Goal: Task Accomplishment & Management: Manage account settings

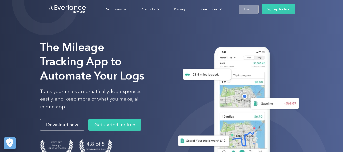
click at [243, 11] on link "Login" at bounding box center [249, 9] width 20 height 9
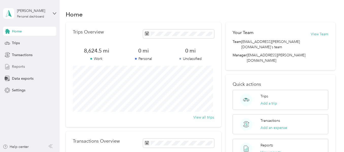
click at [19, 67] on span "Reports" at bounding box center [18, 66] width 13 height 5
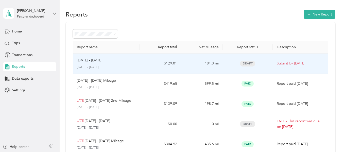
click at [98, 58] on p "[DATE] - [DATE]" at bounding box center [89, 61] width 25 height 6
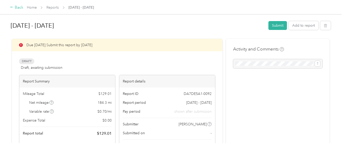
click at [21, 8] on div "Back" at bounding box center [16, 8] width 13 height 6
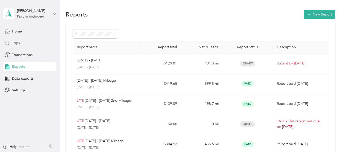
click at [18, 42] on span "Trips" at bounding box center [16, 42] width 8 height 5
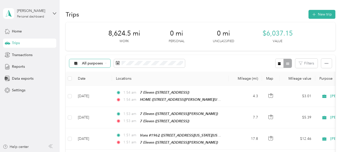
click at [103, 64] on div "All purposes" at bounding box center [89, 63] width 41 height 9
click at [90, 88] on span "[PERSON_NAME]" at bounding box center [97, 89] width 30 height 5
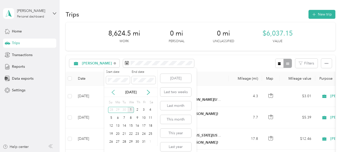
click at [113, 92] on icon at bounding box center [113, 92] width 5 height 5
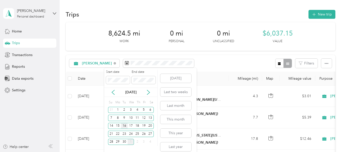
click at [124, 125] on div "16" at bounding box center [124, 126] width 7 height 6
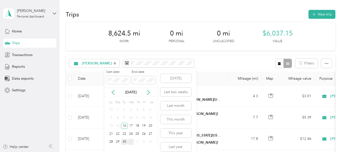
click at [124, 141] on div "30" at bounding box center [124, 142] width 7 height 6
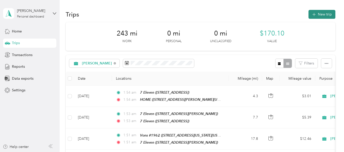
click at [326, 13] on button "New trip" at bounding box center [322, 14] width 27 height 9
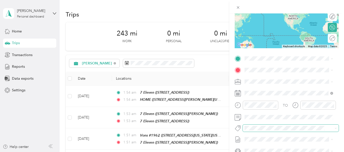
scroll to position [76, 0]
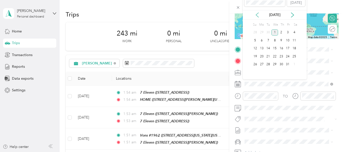
click at [258, 16] on icon at bounding box center [257, 14] width 5 height 5
click at [281, 46] on div "18" at bounding box center [281, 48] width 7 height 6
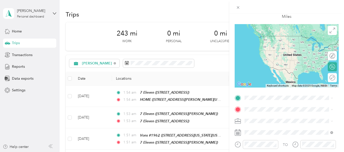
scroll to position [25, 0]
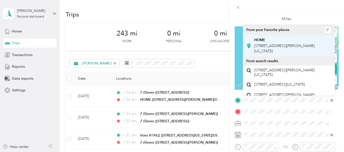
click at [279, 48] on div "HOME [STREET_ADDRESS][PERSON_NAME][US_STATE]" at bounding box center [292, 46] width 77 height 16
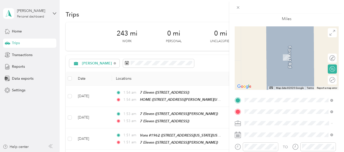
click at [281, 62] on span "[STREET_ADDRESS][PERSON_NAME][US_STATE]" at bounding box center [284, 60] width 60 height 10
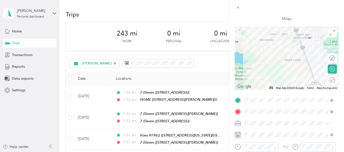
scroll to position [0, 0]
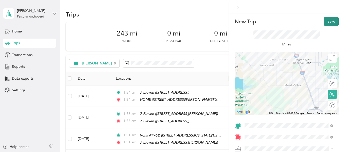
click at [328, 23] on button "Save" at bounding box center [331, 21] width 15 height 9
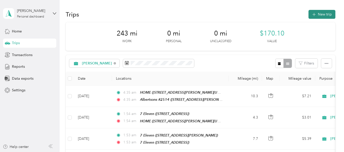
click at [327, 16] on button "New trip" at bounding box center [322, 14] width 27 height 9
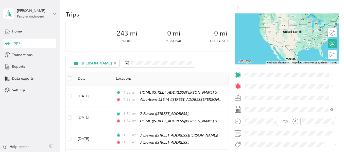
scroll to position [76, 0]
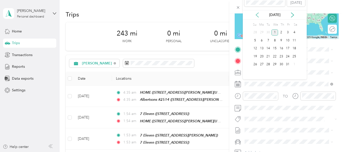
click at [256, 14] on icon at bounding box center [257, 14] width 5 height 5
click at [281, 47] on div "18" at bounding box center [281, 48] width 7 height 6
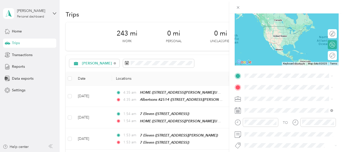
scroll to position [51, 0]
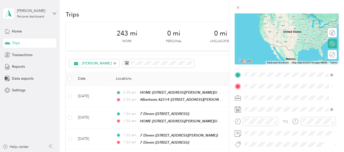
click at [266, 98] on div "Albertsons #2514 [STREET_ADDRESS][PERSON_NAME][US_STATE]" at bounding box center [292, 101] width 77 height 16
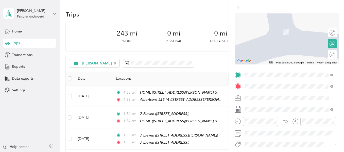
click at [272, 35] on div "Ralphs #609 [STREET_ADDRESS][US_STATE]" at bounding box center [279, 29] width 51 height 11
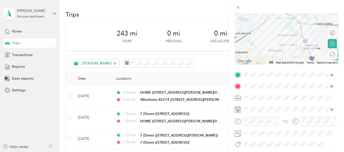
scroll to position [0, 0]
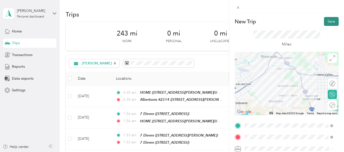
click at [330, 24] on button "Save" at bounding box center [331, 21] width 15 height 9
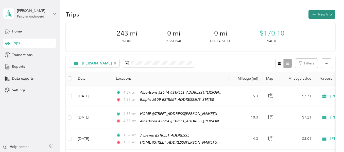
click at [326, 13] on button "New trip" at bounding box center [322, 14] width 27 height 9
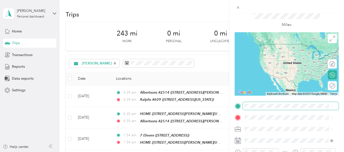
scroll to position [51, 0]
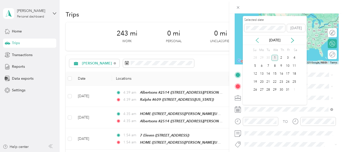
click at [259, 40] on icon at bounding box center [257, 40] width 5 height 5
click at [282, 75] on div "18" at bounding box center [281, 74] width 7 height 6
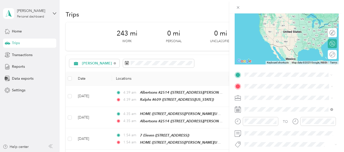
click at [265, 93] on strong "Ralphs #609" at bounding box center [264, 94] width 21 height 5
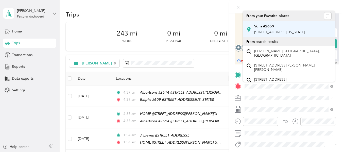
click at [273, 34] on span "[STREET_ADDRESS][US_STATE]" at bounding box center [279, 32] width 51 height 4
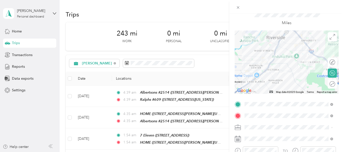
scroll to position [0, 0]
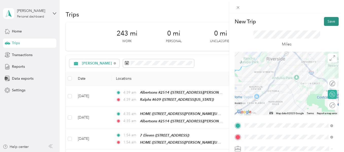
click at [330, 23] on button "Save" at bounding box center [331, 21] width 15 height 9
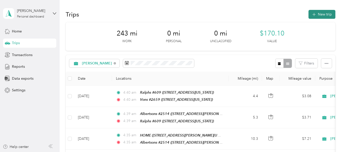
click at [321, 15] on button "New trip" at bounding box center [322, 14] width 27 height 9
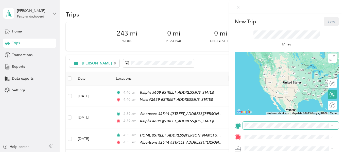
scroll to position [76, 0]
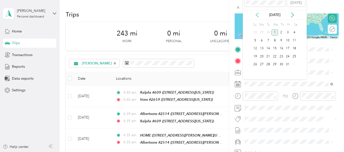
click at [257, 15] on icon at bounding box center [257, 14] width 5 height 5
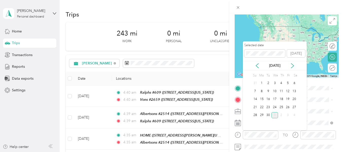
scroll to position [25, 0]
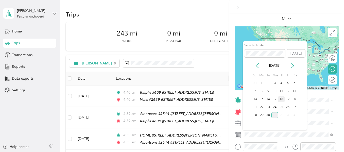
click at [281, 97] on div "18" at bounding box center [281, 99] width 7 height 6
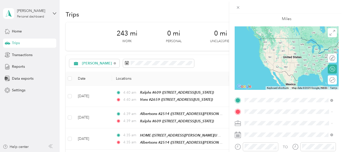
click at [274, 47] on span "[STREET_ADDRESS][US_STATE]" at bounding box center [279, 46] width 51 height 4
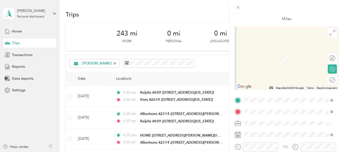
click at [269, 59] on span "[STREET_ADDRESS][US_STATE]" at bounding box center [279, 57] width 51 height 4
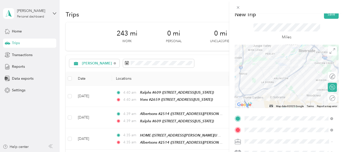
scroll to position [0, 0]
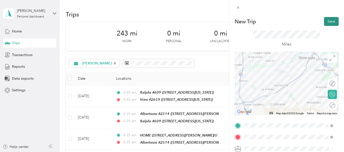
click at [330, 22] on button "Save" at bounding box center [331, 21] width 15 height 9
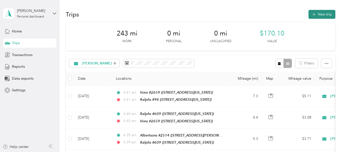
click at [315, 13] on button "New trip" at bounding box center [322, 14] width 27 height 9
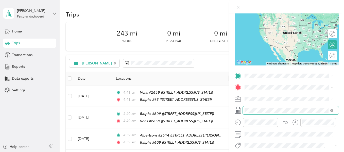
scroll to position [51, 0]
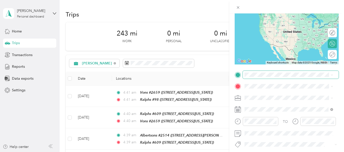
click at [258, 77] on span at bounding box center [291, 75] width 96 height 8
click at [262, 93] on strong "Ralphs #98" at bounding box center [263, 95] width 19 height 5
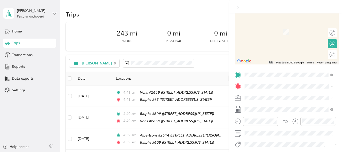
click at [276, 35] on div "Vons #2818 [STREET_ADDRESS][PERSON_NAME][US_STATE]" at bounding box center [292, 31] width 77 height 16
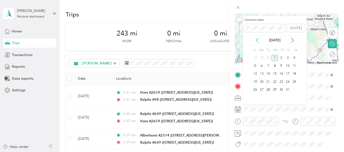
click at [257, 39] on icon at bounding box center [257, 40] width 3 height 5
click at [282, 73] on div "18" at bounding box center [281, 74] width 7 height 6
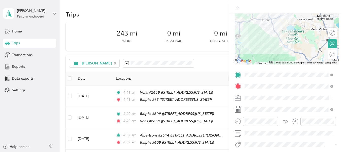
scroll to position [0, 0]
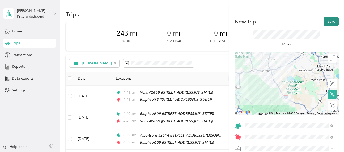
click at [330, 23] on button "Save" at bounding box center [331, 21] width 15 height 9
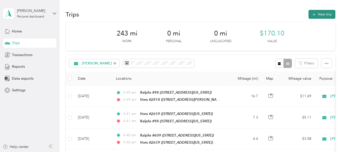
click at [317, 16] on button "New trip" at bounding box center [322, 14] width 27 height 9
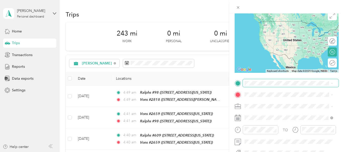
scroll to position [51, 0]
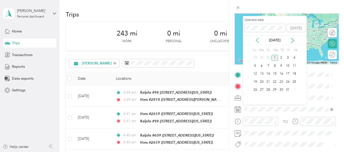
click at [256, 40] on icon at bounding box center [257, 40] width 3 height 5
click at [281, 72] on div "18" at bounding box center [281, 74] width 7 height 6
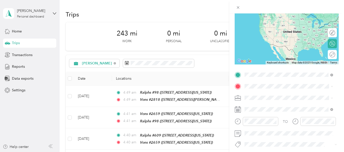
click at [263, 94] on strong "Vons #2818" at bounding box center [264, 95] width 20 height 5
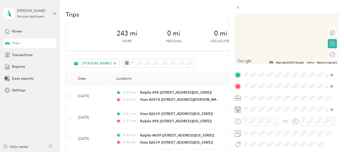
click at [273, 34] on span "[STREET_ADDRESS][US_STATE]" at bounding box center [279, 32] width 51 height 4
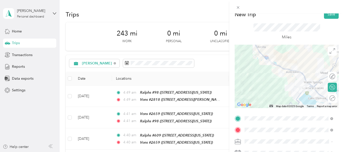
scroll to position [0, 0]
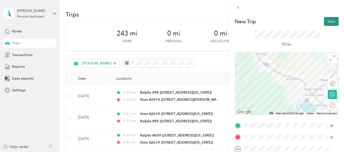
click at [328, 23] on button "Save" at bounding box center [331, 21] width 15 height 9
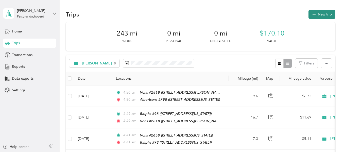
click at [317, 13] on button "New trip" at bounding box center [322, 14] width 27 height 9
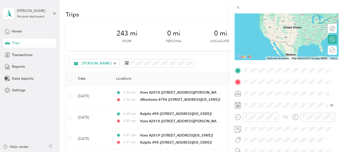
scroll to position [76, 0]
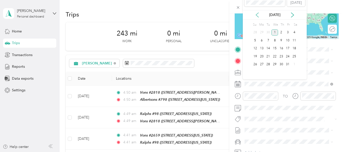
click at [257, 15] on icon at bounding box center [257, 14] width 5 height 5
click at [282, 48] on div "18" at bounding box center [281, 48] width 7 height 6
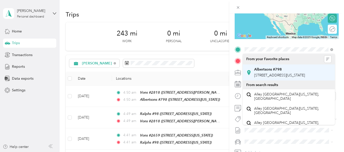
click at [263, 72] on div "Albertsons #798 [STREET_ADDRESS][US_STATE]" at bounding box center [279, 72] width 51 height 11
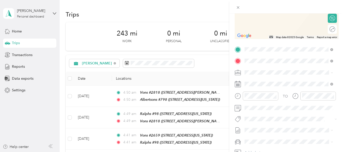
click at [264, 81] on strong "HOME" at bounding box center [259, 81] width 11 height 5
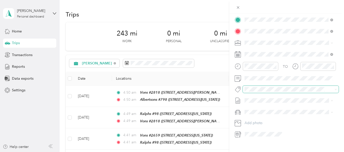
scroll to position [115, 0]
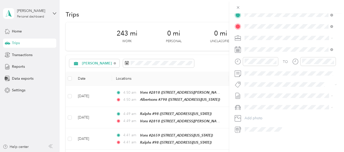
click at [265, 109] on li "My Comuter Car" at bounding box center [289, 110] width 92 height 9
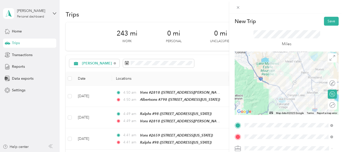
scroll to position [0, 0]
click at [328, 20] on button "Save" at bounding box center [331, 21] width 15 height 9
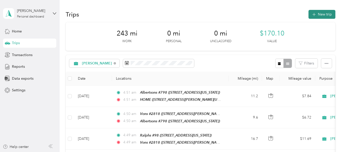
click at [317, 13] on button "New trip" at bounding box center [322, 14] width 27 height 9
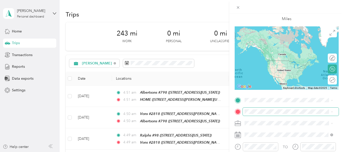
scroll to position [76, 0]
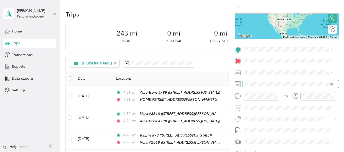
click at [261, 87] on span at bounding box center [291, 84] width 96 height 8
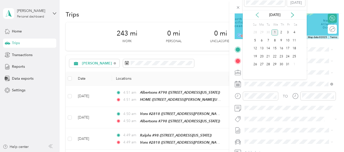
click at [256, 15] on icon at bounding box center [257, 15] width 3 height 5
click at [267, 56] on div "23" at bounding box center [268, 56] width 7 height 6
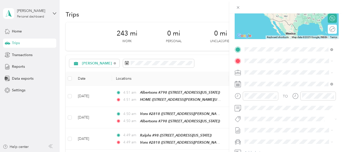
click at [257, 69] on strong "HOME" at bounding box center [259, 69] width 11 height 5
